Goal: Information Seeking & Learning: Learn about a topic

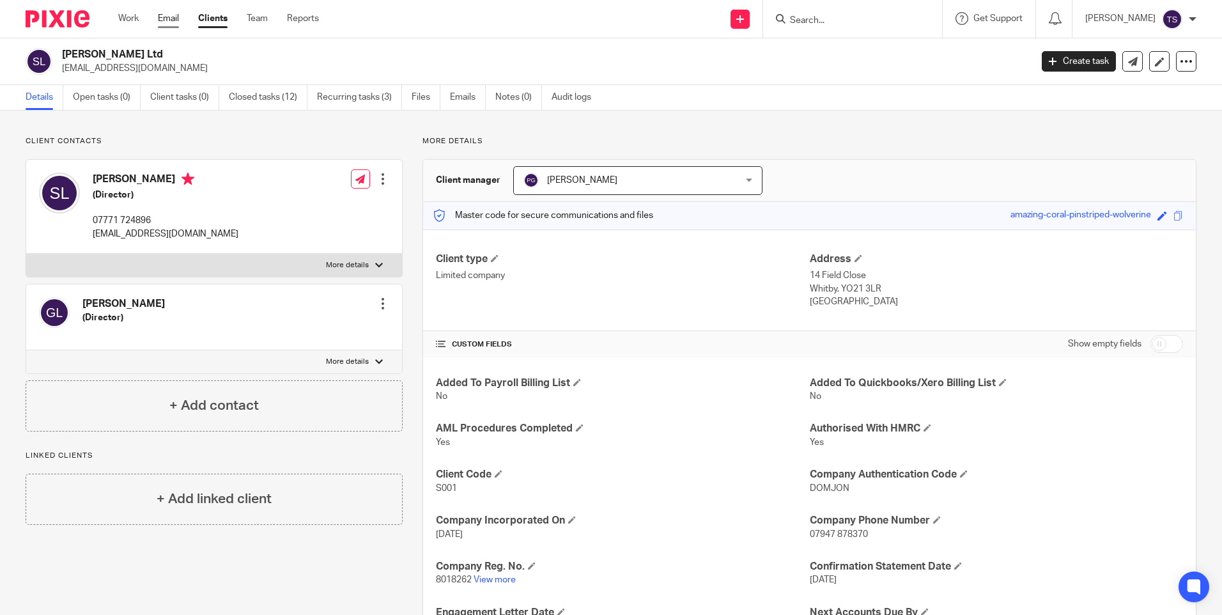
click at [179, 17] on link "Email" at bounding box center [168, 18] width 21 height 13
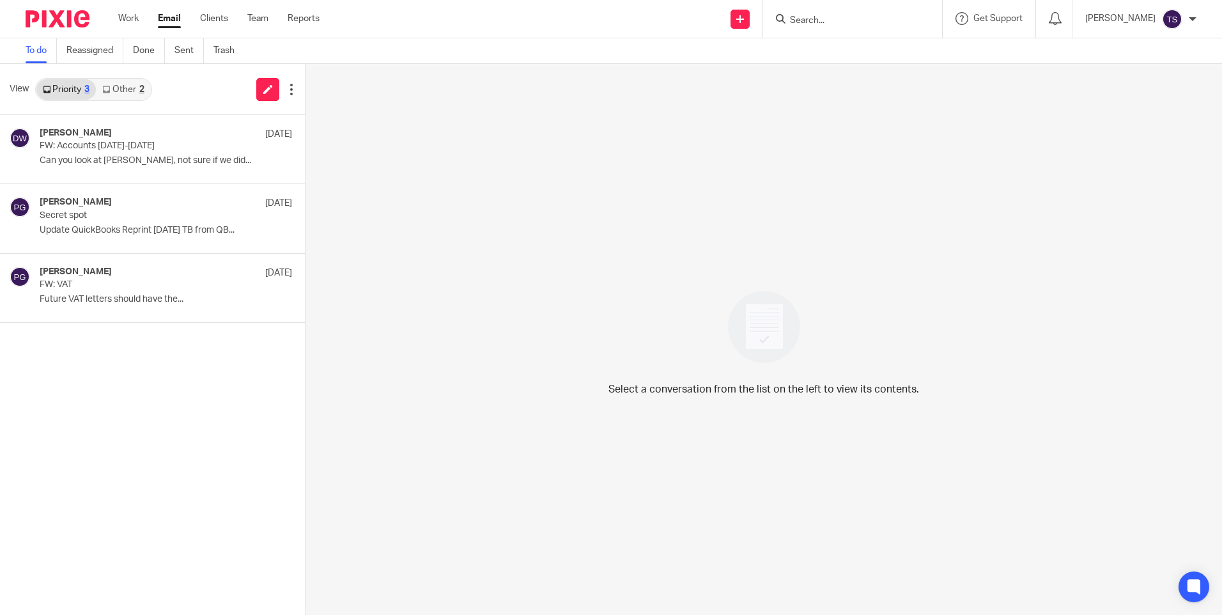
click at [134, 83] on link "Other 2" at bounding box center [123, 89] width 54 height 20
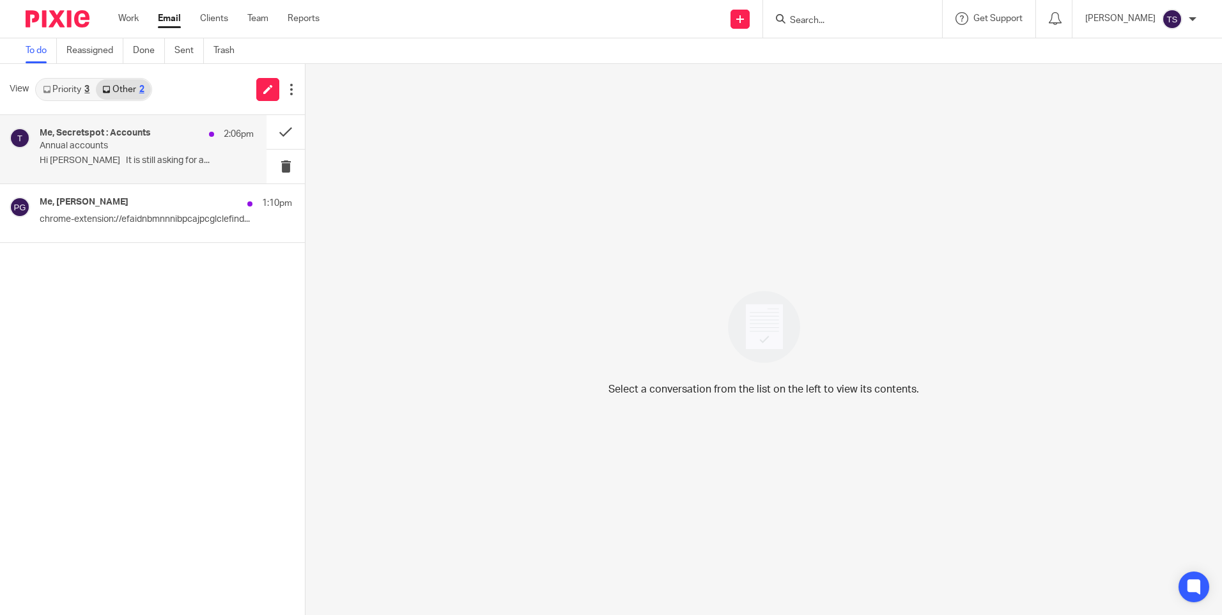
drag, startPoint x: 147, startPoint y: 149, endPoint x: 158, endPoint y: 148, distance: 10.9
click at [147, 148] on p "Annual accounts" at bounding box center [125, 146] width 171 height 11
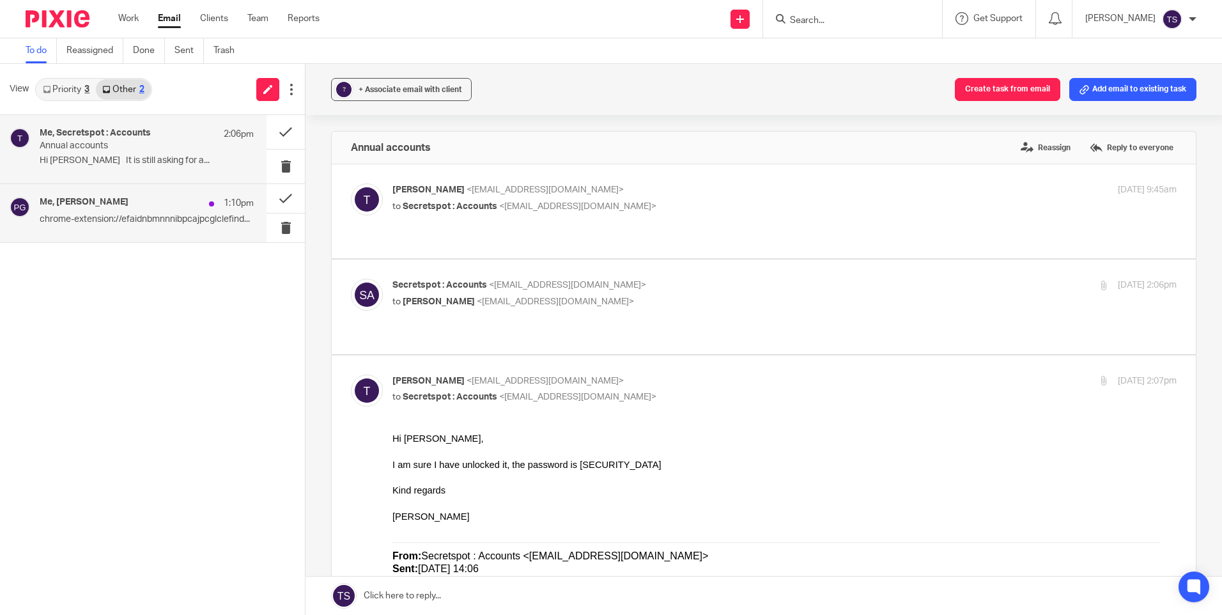
click at [155, 239] on div "Me, Philip Green 1:10pm chrome-extension://efaidnbmnnnibpcajpcglclefind..." at bounding box center [133, 212] width 266 height 57
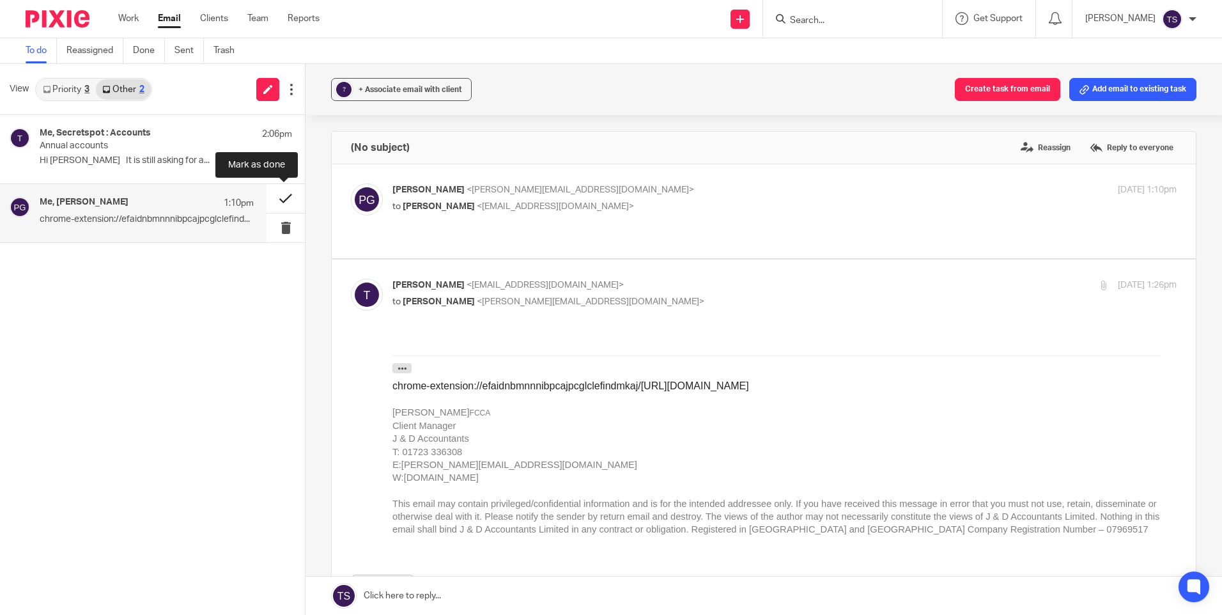
click at [289, 195] on button at bounding box center [285, 198] width 38 height 29
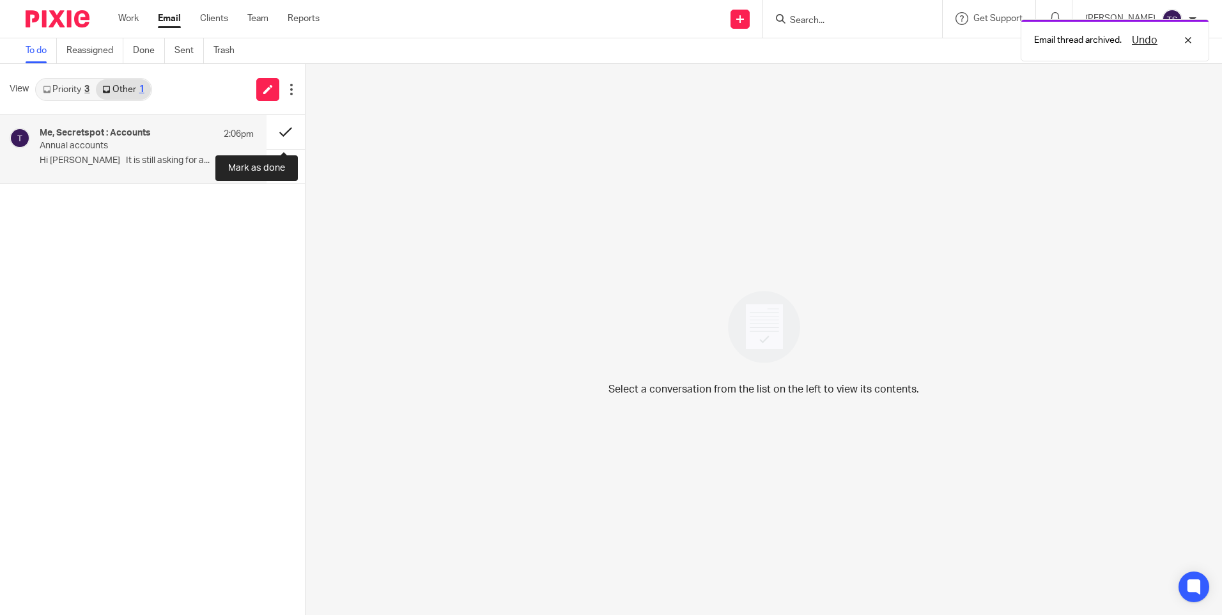
click at [282, 130] on button at bounding box center [285, 132] width 38 height 34
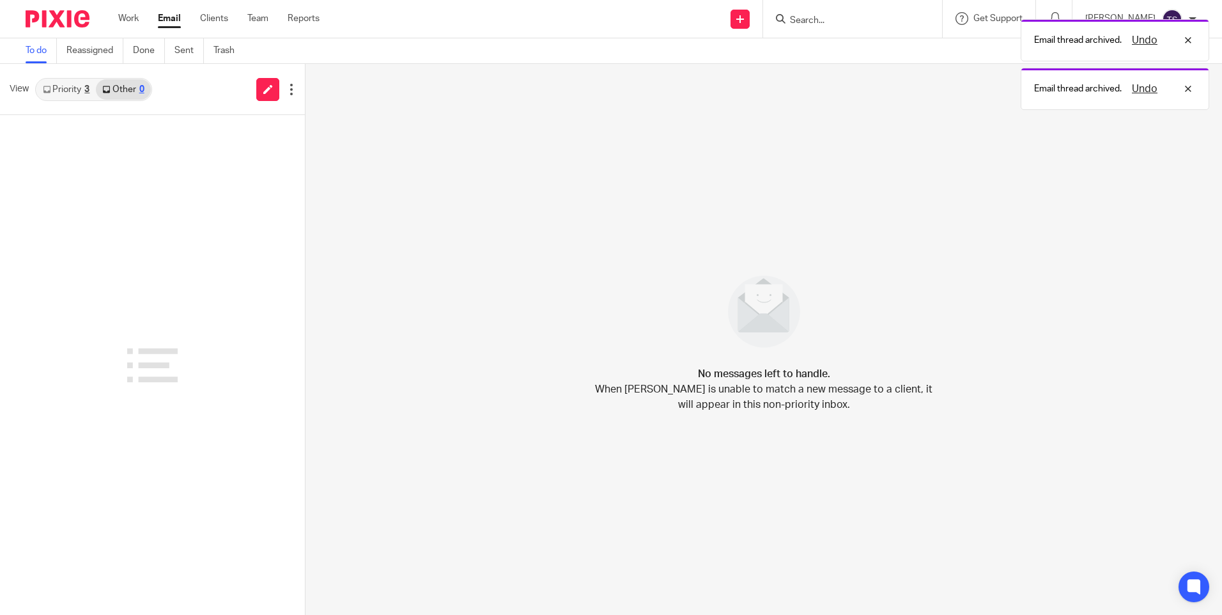
click at [85, 91] on div "3" at bounding box center [86, 89] width 5 height 9
